Goal: Task Accomplishment & Management: Use online tool/utility

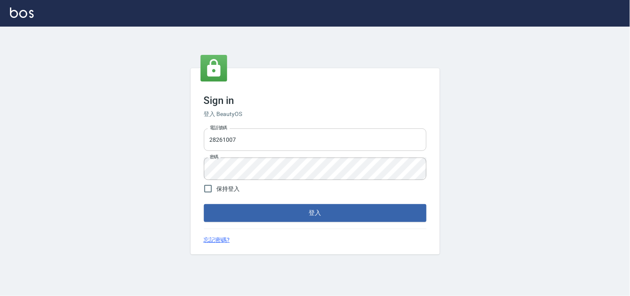
click at [241, 135] on input "28261007" at bounding box center [315, 139] width 223 height 22
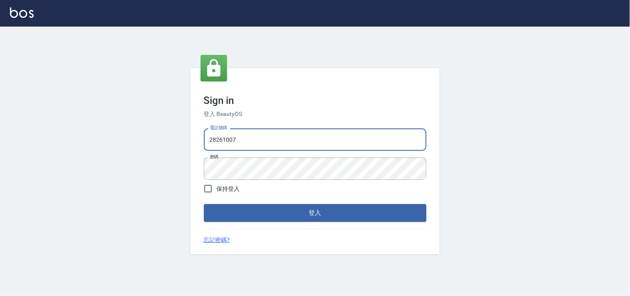
type input "28362778"
click at [276, 214] on button "登入" at bounding box center [315, 212] width 223 height 17
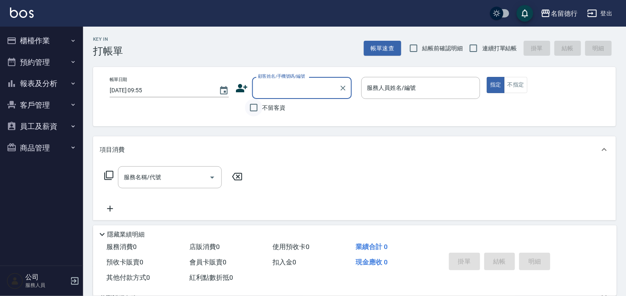
click at [255, 107] on input "不留客資" at bounding box center [253, 107] width 17 height 17
checkbox input "true"
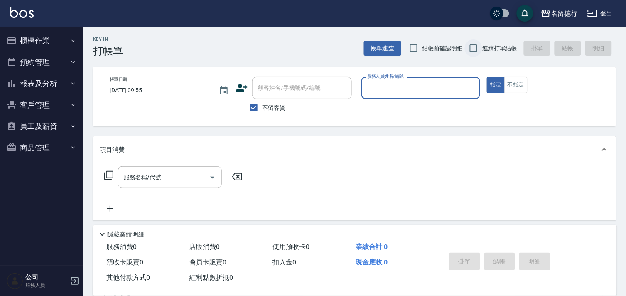
click at [472, 50] on input "連續打單結帳" at bounding box center [473, 47] width 17 height 17
checkbox input "true"
